Goal: Task Accomplishment & Management: Use online tool/utility

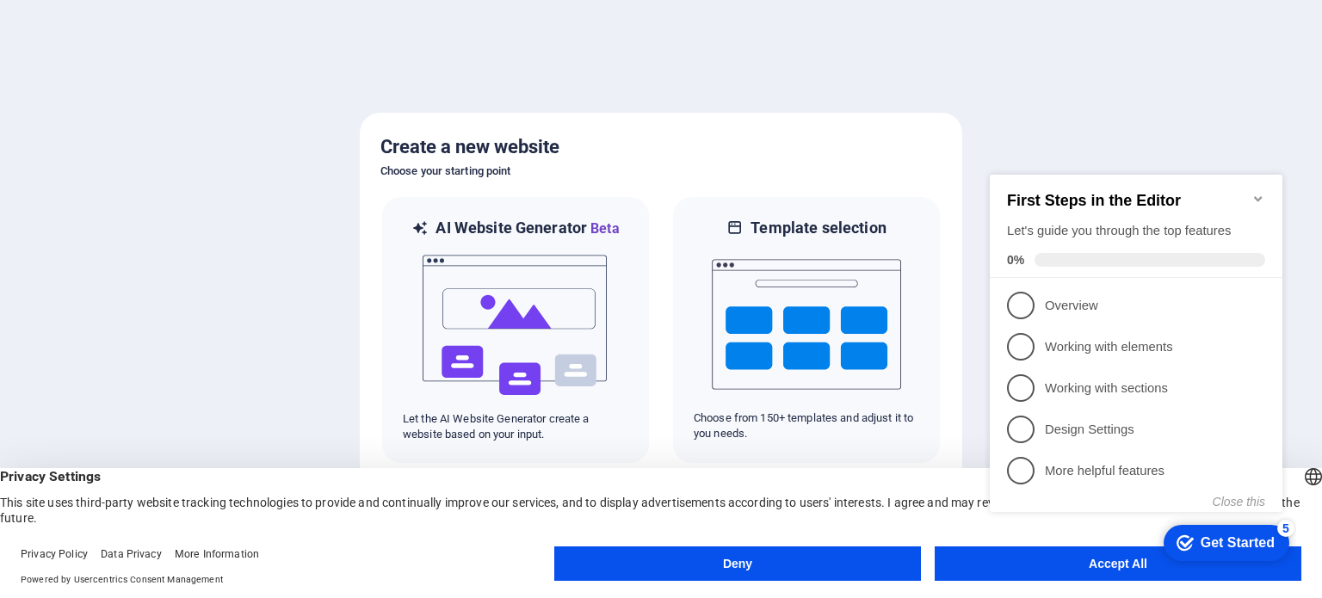
click at [1201, 122] on div at bounding box center [661, 299] width 1322 height 598
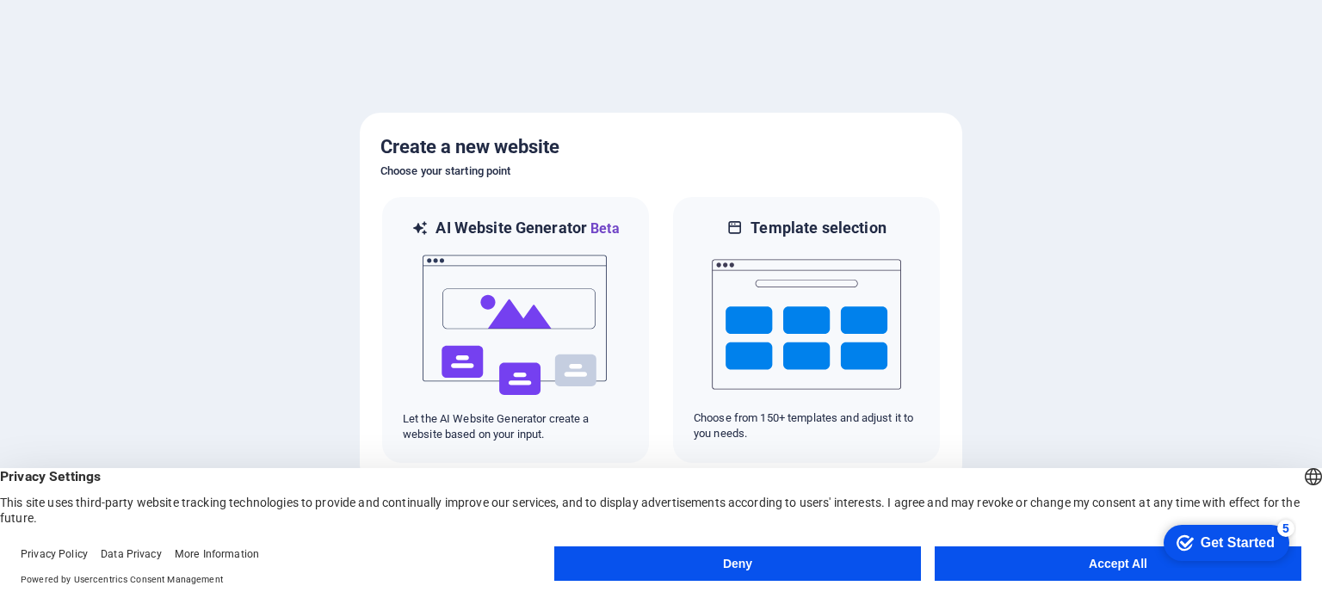
click at [826, 562] on button "Deny" at bounding box center [737, 563] width 367 height 34
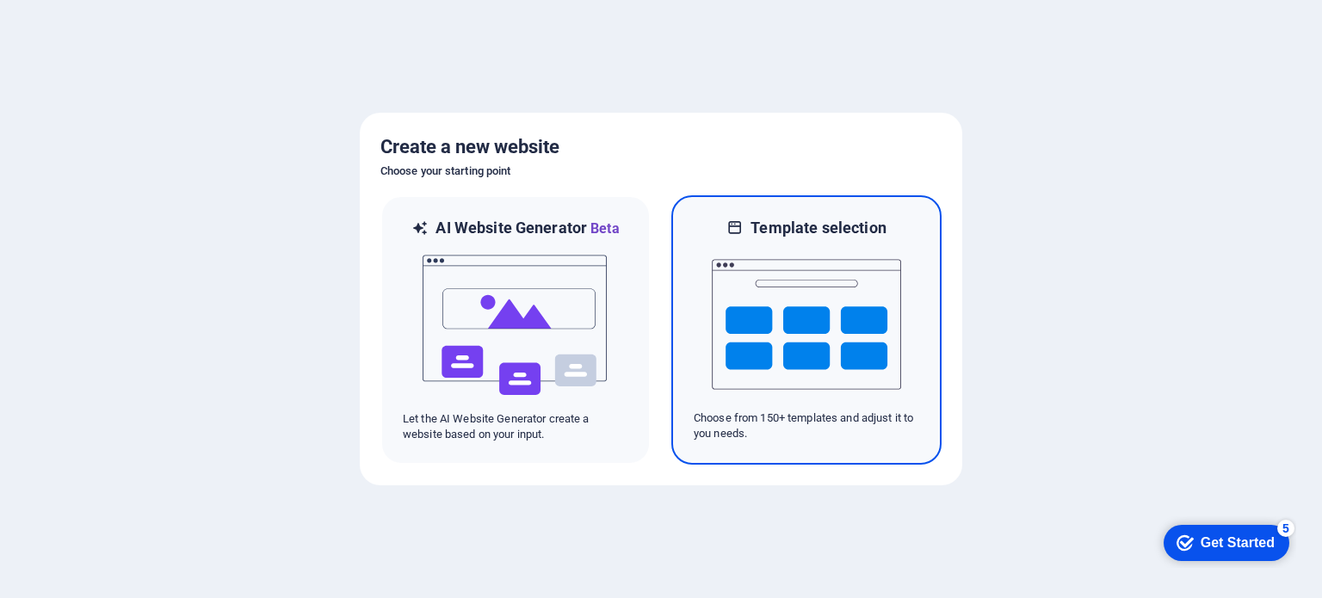
click at [770, 387] on img at bounding box center [806, 324] width 189 height 172
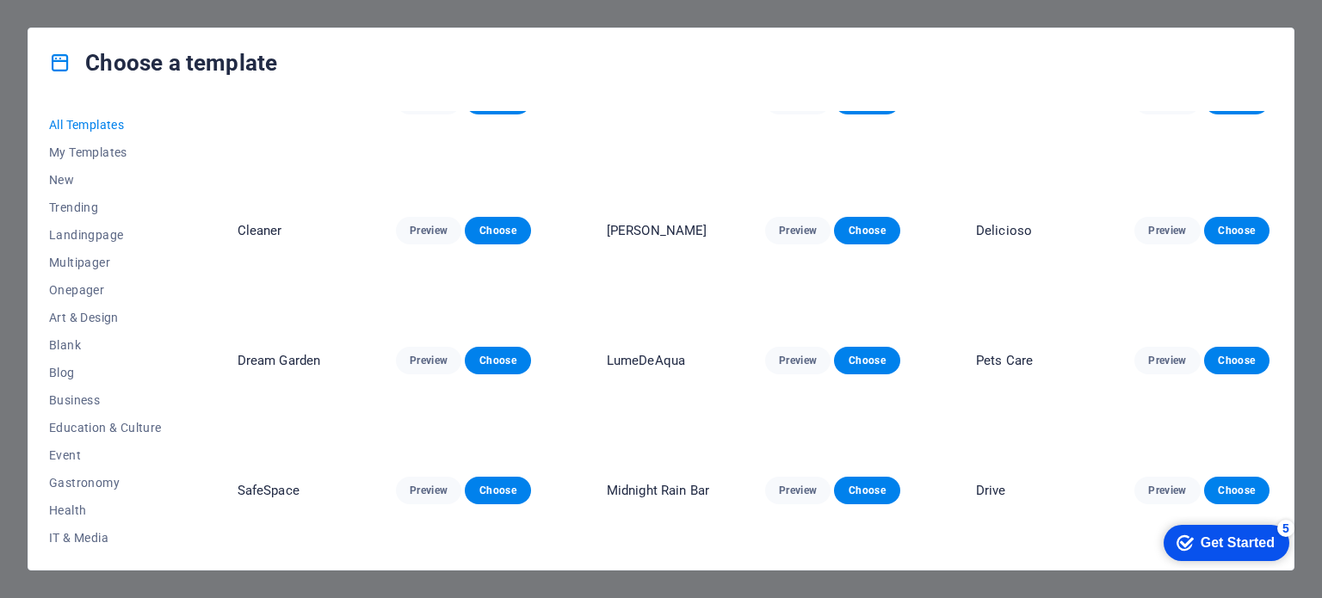
scroll to position [972, 0]
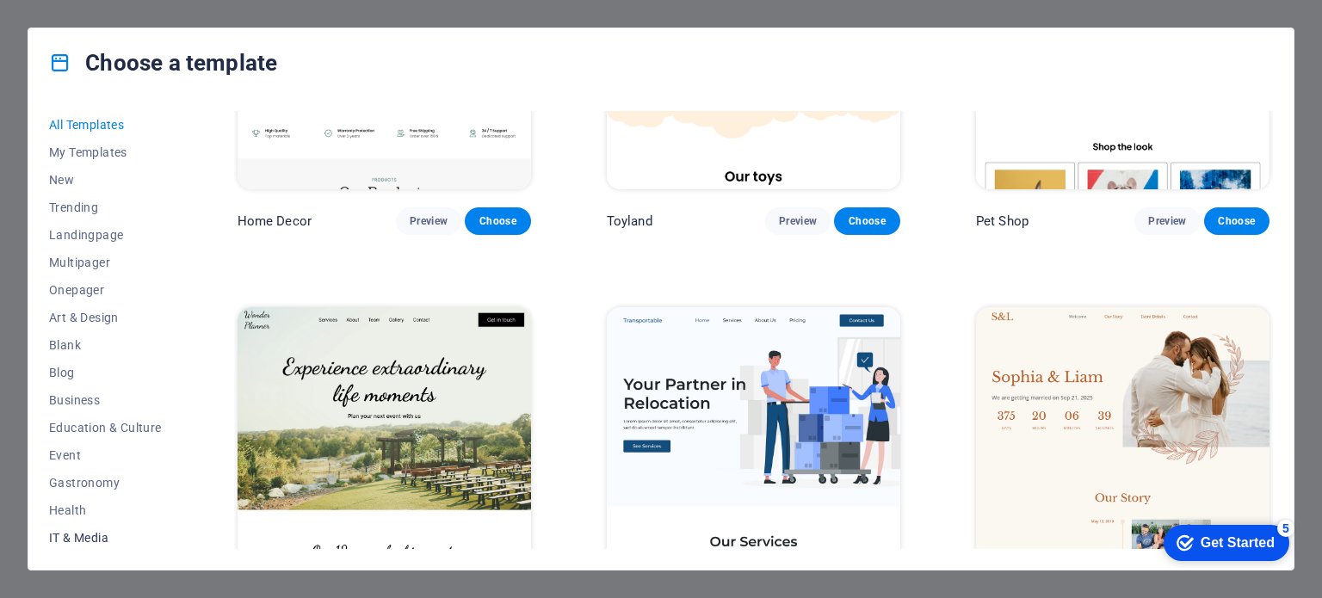
click at [85, 531] on span "IT & Media" at bounding box center [105, 538] width 113 height 14
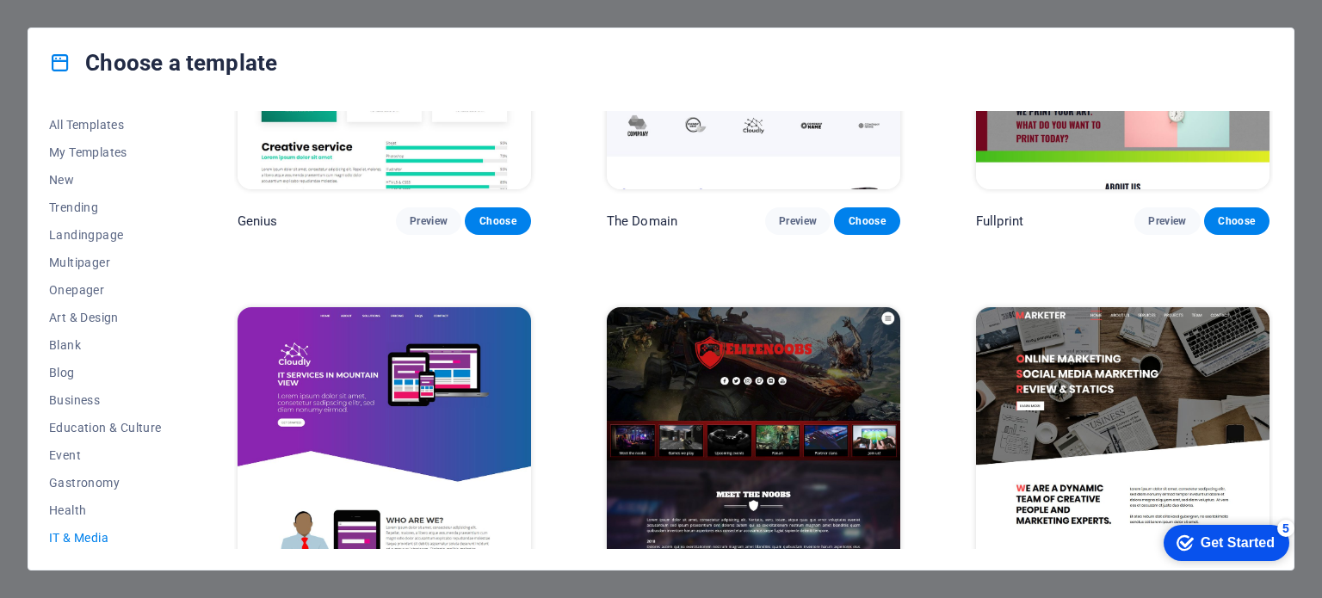
scroll to position [1039, 0]
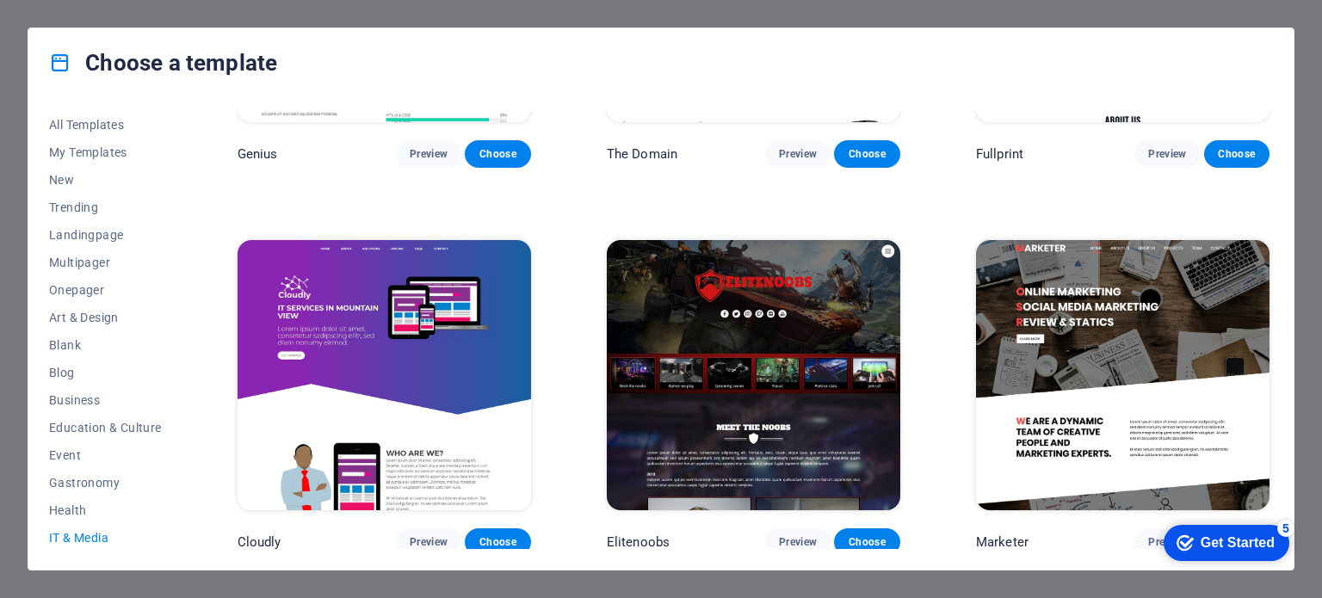
click at [770, 410] on img at bounding box center [753, 375] width 293 height 270
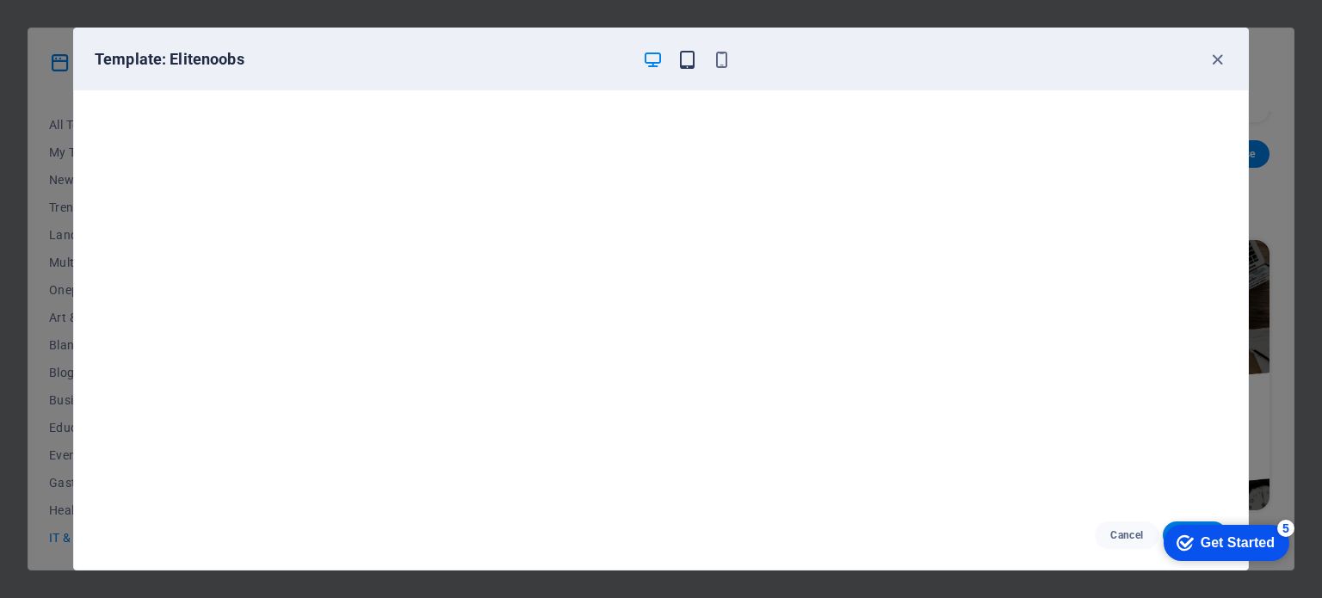
click at [687, 61] on icon "button" at bounding box center [687, 60] width 20 height 20
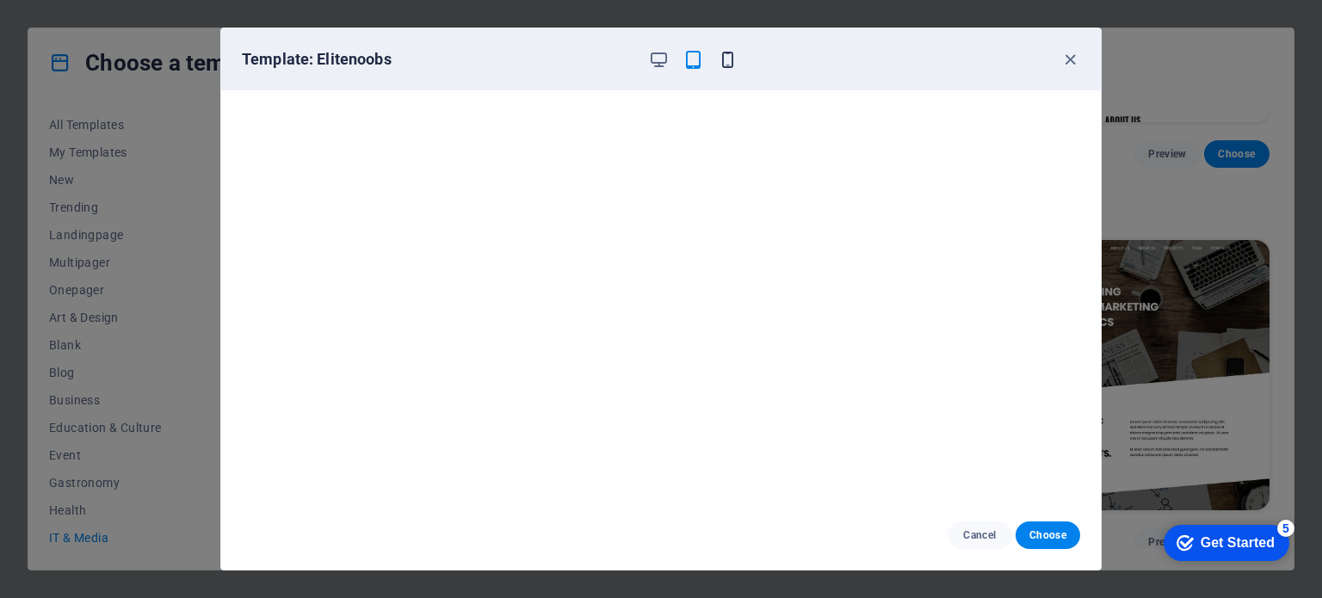
click at [726, 65] on icon "button" at bounding box center [728, 60] width 20 height 20
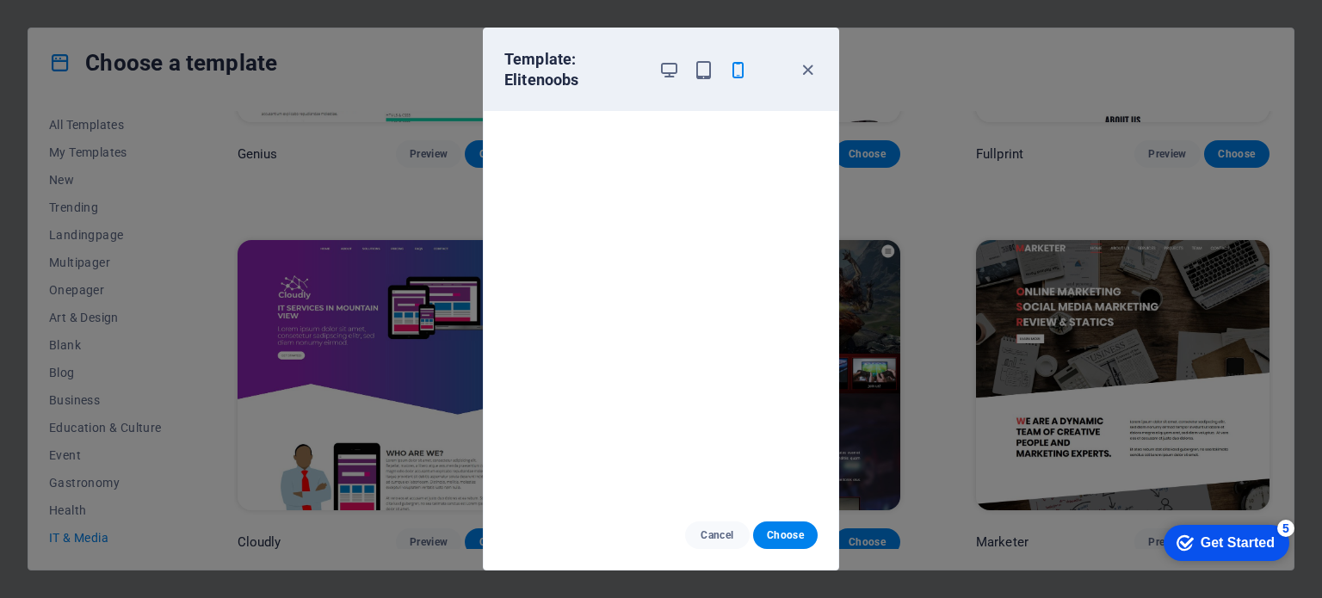
scroll to position [4, 0]
click at [774, 541] on span "Choose" at bounding box center [785, 535] width 37 height 14
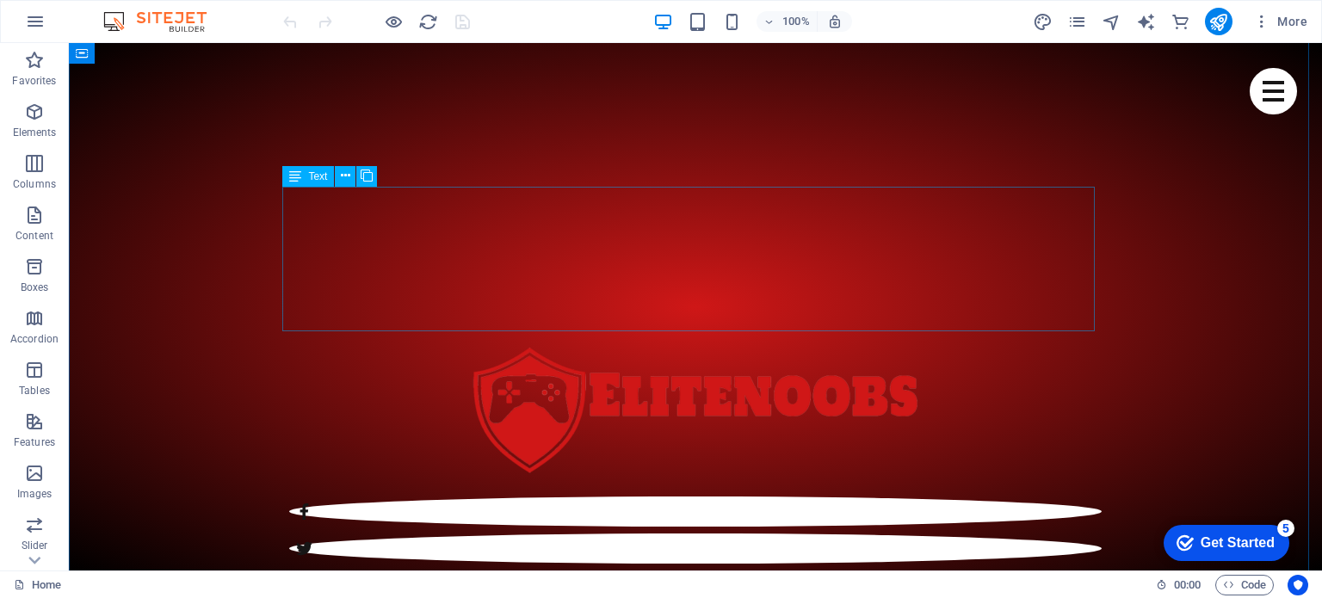
scroll to position [680, 0]
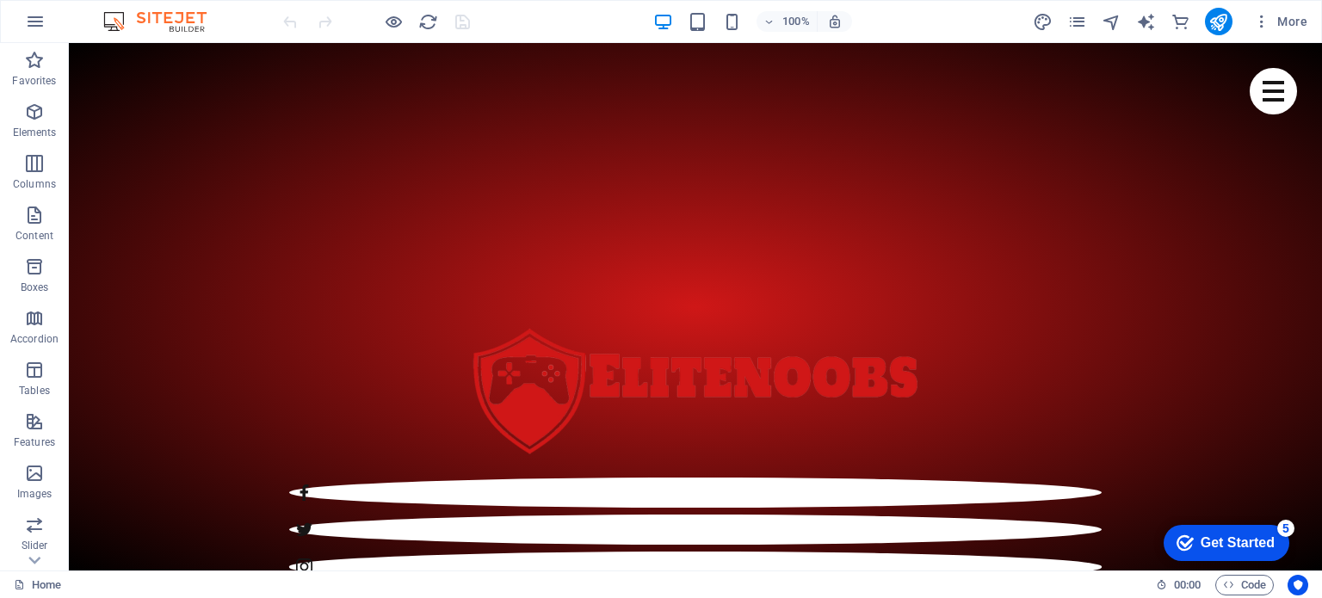
click at [1200, 539] on div "Get Started" at bounding box center [1237, 542] width 74 height 15
